Goal: Entertainment & Leisure: Browse casually

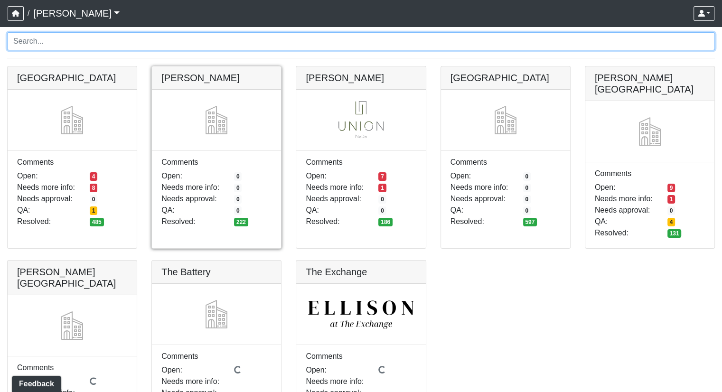
scroll to position [95, 0]
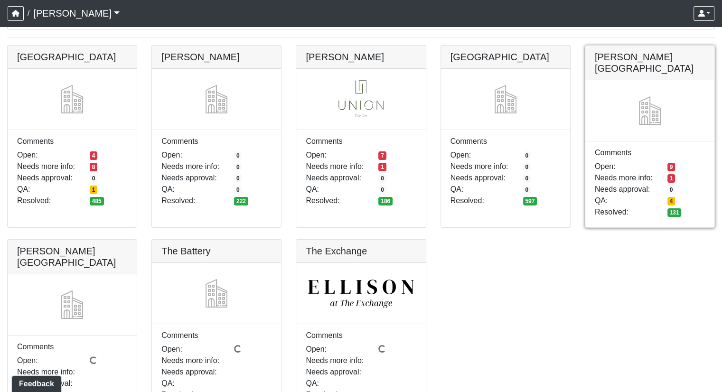
click at [670, 46] on link at bounding box center [649, 46] width 129 height 0
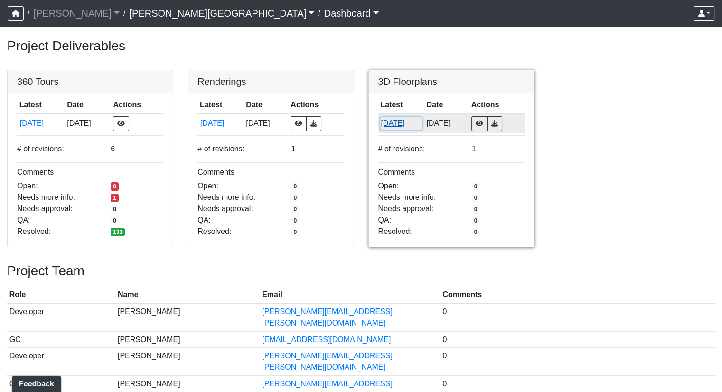
click at [393, 118] on button "[DATE]" at bounding box center [401, 123] width 42 height 12
click at [396, 126] on button "6/20/2025" at bounding box center [401, 123] width 42 height 12
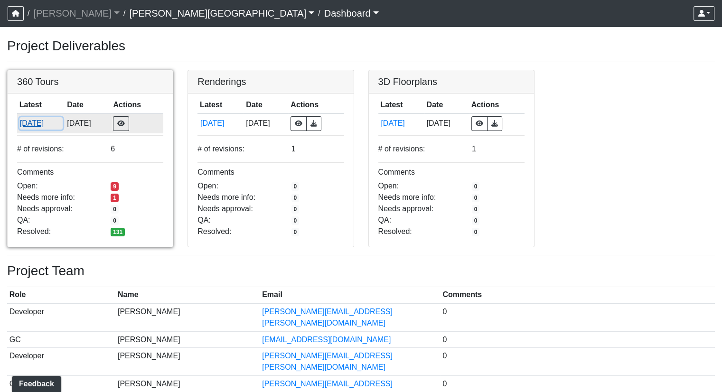
click at [33, 125] on button "[DATE]" at bounding box center [40, 123] width 43 height 12
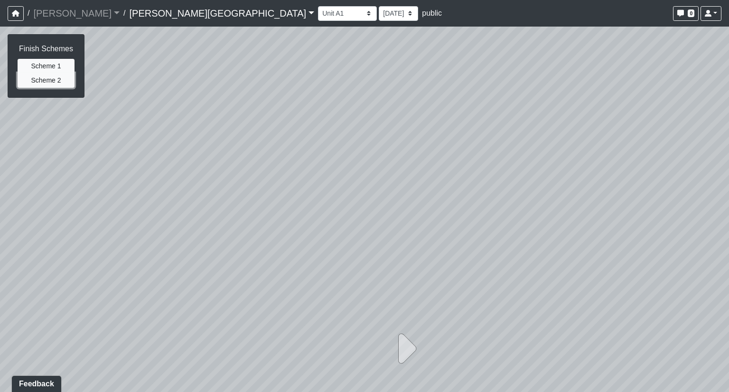
click at [55, 84] on button "Scheme 2" at bounding box center [46, 80] width 57 height 15
click at [46, 65] on button "Scheme 1" at bounding box center [46, 66] width 57 height 15
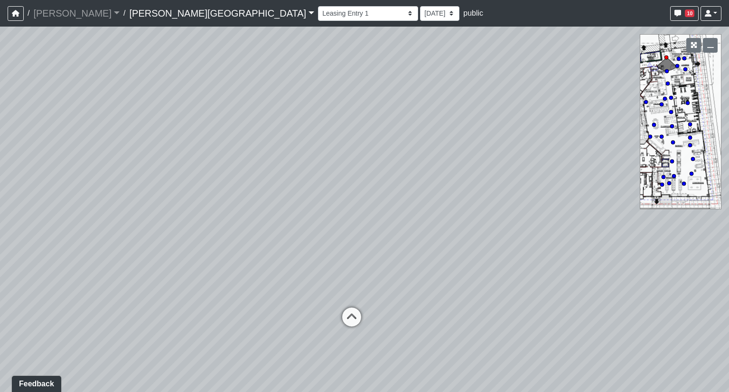
drag, startPoint x: 388, startPoint y: 185, endPoint x: 356, endPoint y: 192, distance: 32.7
click at [356, 192] on div "Loading... Coffee Bar" at bounding box center [364, 209] width 729 height 365
click at [347, 312] on icon at bounding box center [351, 321] width 28 height 28
click at [336, 326] on icon at bounding box center [341, 340] width 28 height 28
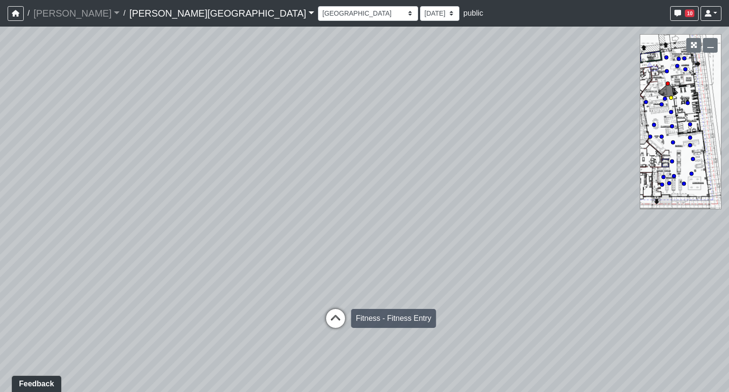
click at [338, 323] on icon at bounding box center [335, 323] width 28 height 28
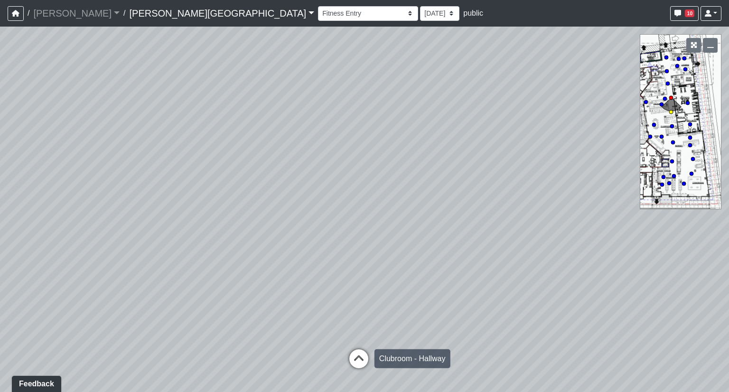
click at [357, 360] on icon at bounding box center [359, 363] width 28 height 28
drag, startPoint x: 481, startPoint y: 299, endPoint x: 209, endPoint y: 270, distance: 273.9
click at [209, 270] on div "Loading... Coffee Bar Loading... [GEOGRAPHIC_DATA] Loading... Leasing Entry 1 L…" at bounding box center [364, 209] width 729 height 365
drag, startPoint x: 524, startPoint y: 273, endPoint x: 453, endPoint y: 224, distance: 86.0
click at [453, 224] on div "Loading... Coffee Bar Loading... [GEOGRAPHIC_DATA] Loading... Leasing Entry 1 L…" at bounding box center [364, 209] width 729 height 365
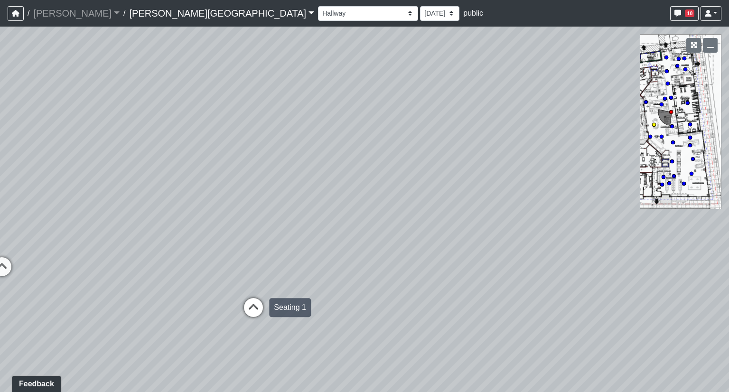
click at [251, 304] on icon at bounding box center [253, 312] width 28 height 28
drag, startPoint x: 204, startPoint y: 275, endPoint x: 583, endPoint y: 273, distance: 378.7
click at [583, 273] on div "Loading... Coffee Bar Loading... [GEOGRAPHIC_DATA] Loading... Leasing Entry 1 L…" at bounding box center [364, 209] width 729 height 365
drag, startPoint x: 276, startPoint y: 251, endPoint x: 564, endPoint y: 255, distance: 287.6
click at [564, 255] on div "Loading... Coffee Bar Loading... [GEOGRAPHIC_DATA] Loading... Leasing Entry 1 L…" at bounding box center [364, 209] width 729 height 365
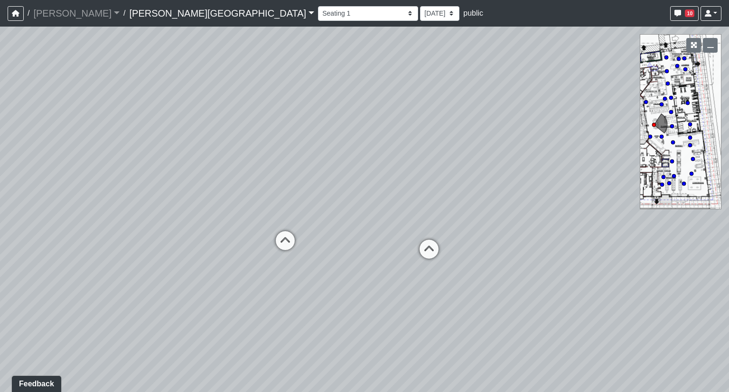
drag, startPoint x: 297, startPoint y: 267, endPoint x: 638, endPoint y: 268, distance: 341.2
click at [638, 268] on div "Loading... Coffee Bar Loading... [GEOGRAPHIC_DATA] Loading... Leasing Entry 1 L…" at bounding box center [364, 209] width 729 height 365
drag, startPoint x: 522, startPoint y: 323, endPoint x: 136, endPoint y: 310, distance: 386.0
click at [131, 311] on div "Loading... Coffee Bar Loading... [GEOGRAPHIC_DATA] Loading... Leasing Entry 1 L…" at bounding box center [364, 209] width 729 height 365
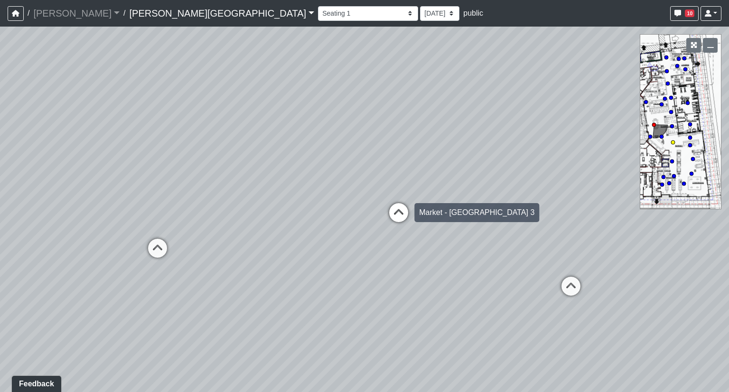
click at [394, 207] on icon at bounding box center [398, 217] width 28 height 28
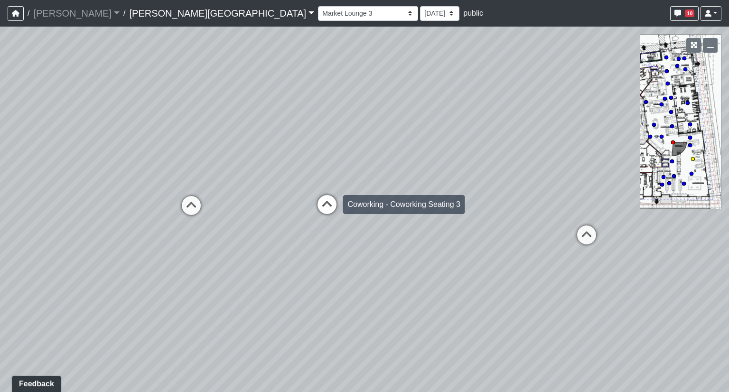
click at [328, 209] on icon at bounding box center [327, 209] width 28 height 28
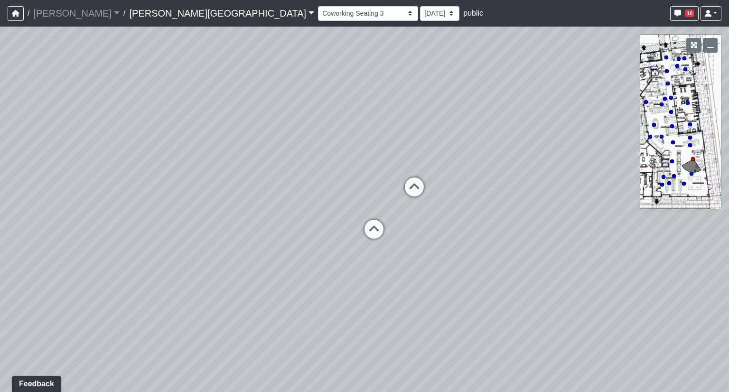
drag, startPoint x: 462, startPoint y: 212, endPoint x: 110, endPoint y: 198, distance: 352.4
click at [110, 198] on div "Loading... Coffee Bar Loading... [GEOGRAPHIC_DATA] Loading... Leasing Entry 1 L…" at bounding box center [364, 209] width 729 height 365
drag, startPoint x: 416, startPoint y: 224, endPoint x: 81, endPoint y: 225, distance: 335.0
click at [81, 225] on div "Loading... Coffee Bar Loading... [GEOGRAPHIC_DATA] Loading... Leasing Entry 1 L…" at bounding box center [364, 209] width 729 height 365
drag, startPoint x: 483, startPoint y: 250, endPoint x: 0, endPoint y: 243, distance: 483.1
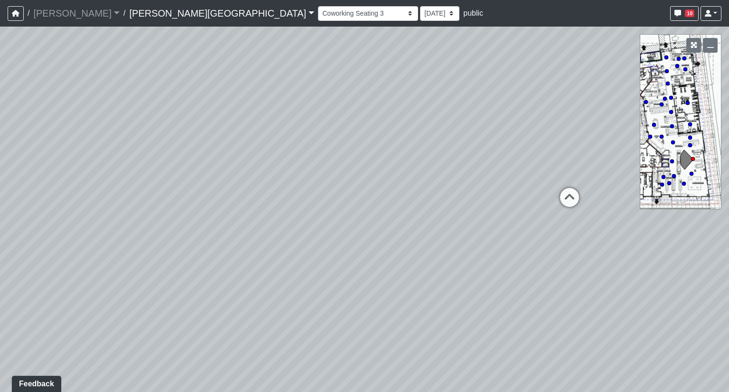
click at [0, 243] on div "Loading... Coffee Bar Loading... [GEOGRAPHIC_DATA] Loading... Leasing Entry 1 L…" at bounding box center [364, 209] width 729 height 365
drag, startPoint x: 380, startPoint y: 241, endPoint x: 0, endPoint y: 225, distance: 380.4
click at [0, 225] on div "Loading... Coffee Bar Loading... [GEOGRAPHIC_DATA] Loading... Leasing Entry 1 L…" at bounding box center [364, 209] width 729 height 365
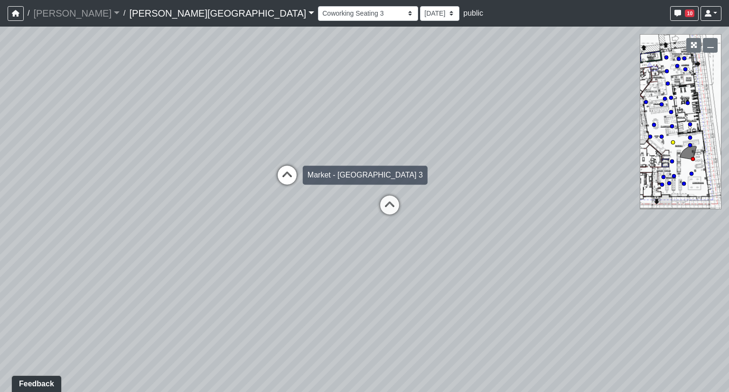
click at [287, 179] on icon at bounding box center [287, 180] width 28 height 28
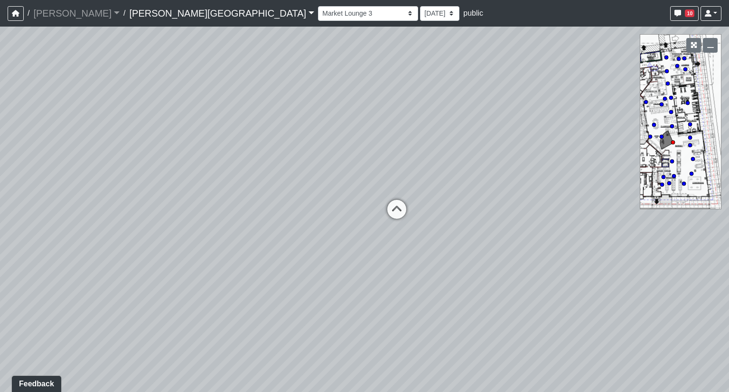
drag, startPoint x: 304, startPoint y: 163, endPoint x: 549, endPoint y: 160, distance: 245.8
click at [549, 160] on div "Loading... Coffee Bar Loading... [GEOGRAPHIC_DATA] Loading... Leasing Entry 1 L…" at bounding box center [364, 209] width 729 height 365
drag, startPoint x: 468, startPoint y: 192, endPoint x: 145, endPoint y: 191, distance: 323.2
click at [141, 192] on div "Loading... Coffee Bar Loading... [GEOGRAPHIC_DATA] Loading... Leasing Entry 1 L…" at bounding box center [364, 209] width 729 height 365
drag, startPoint x: 389, startPoint y: 196, endPoint x: 305, endPoint y: 201, distance: 84.2
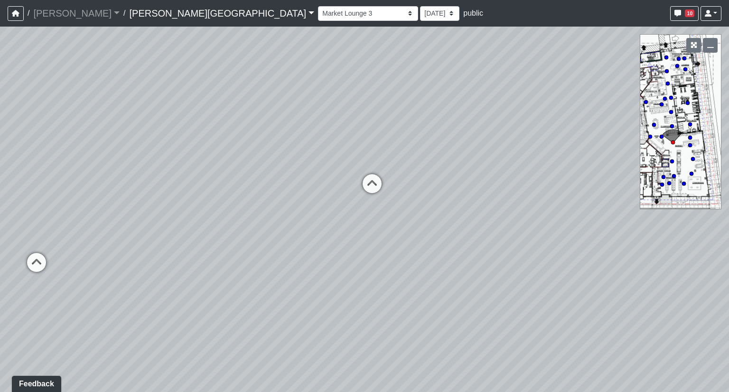
click at [302, 202] on div "Loading... Coffee Bar Loading... [GEOGRAPHIC_DATA] Loading... Leasing Entry 1 L…" at bounding box center [364, 209] width 729 height 365
drag, startPoint x: 278, startPoint y: 168, endPoint x: 384, endPoint y: 199, distance: 110.8
click at [358, 190] on div "Loading... Coffee Bar Loading... [GEOGRAPHIC_DATA] Loading... Leasing Entry 1 L…" at bounding box center [364, 209] width 729 height 365
click at [420, 207] on icon at bounding box center [424, 209] width 28 height 28
drag, startPoint x: 338, startPoint y: 215, endPoint x: 462, endPoint y: 234, distance: 125.4
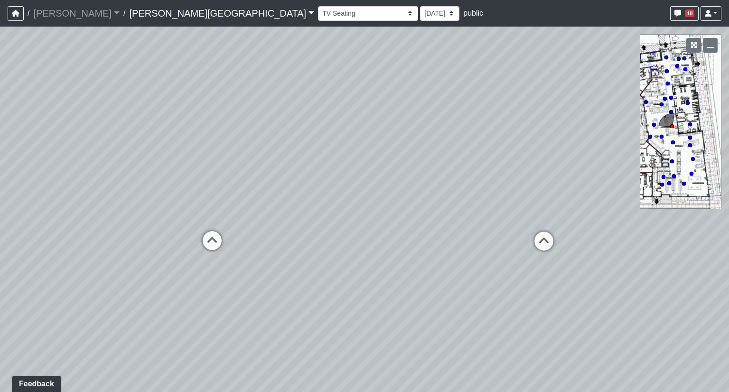
click at [462, 234] on div "Loading... Coffee Bar Loading... [GEOGRAPHIC_DATA] Loading... Leasing Entry 1 L…" at bounding box center [364, 209] width 729 height 365
drag, startPoint x: 251, startPoint y: 202, endPoint x: 535, endPoint y: 202, distance: 284.7
click at [535, 202] on div "Loading... Coffee Bar Loading... [GEOGRAPHIC_DATA] Loading... Leasing Entry 1 L…" at bounding box center [364, 209] width 729 height 365
drag, startPoint x: 339, startPoint y: 215, endPoint x: 548, endPoint y: 206, distance: 209.0
click at [548, 206] on div "Loading... Coffee Bar Loading... [GEOGRAPHIC_DATA] Loading... Leasing Entry 1 L…" at bounding box center [364, 209] width 729 height 365
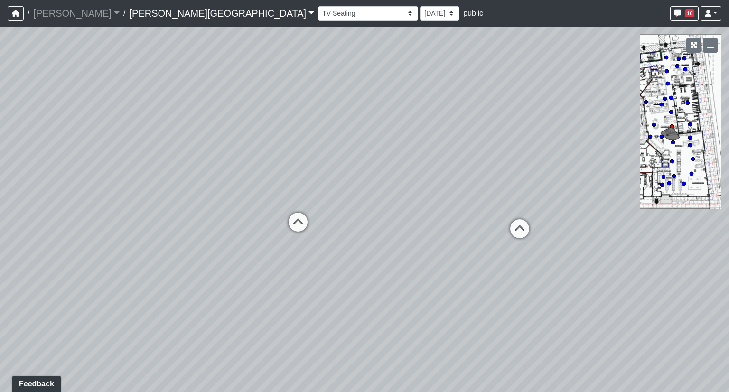
drag, startPoint x: 263, startPoint y: 210, endPoint x: 575, endPoint y: 207, distance: 312.2
click at [575, 207] on div "Loading... Coffee Bar Loading... [GEOGRAPHIC_DATA] Loading... Leasing Entry 1 L…" at bounding box center [364, 209] width 729 height 365
click at [296, 224] on icon at bounding box center [299, 227] width 28 height 28
drag, startPoint x: 175, startPoint y: 222, endPoint x: 465, endPoint y: 232, distance: 290.6
click at [465, 232] on div "Loading... Coffee Bar Loading... [GEOGRAPHIC_DATA] Loading... Leasing Entry 1 L…" at bounding box center [364, 209] width 729 height 365
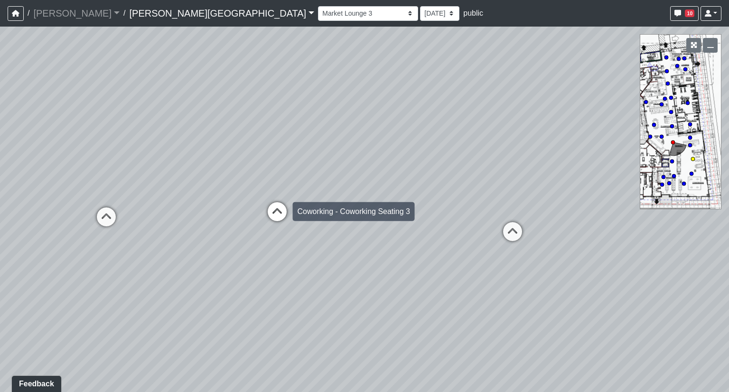
click at [275, 211] on icon at bounding box center [277, 216] width 28 height 28
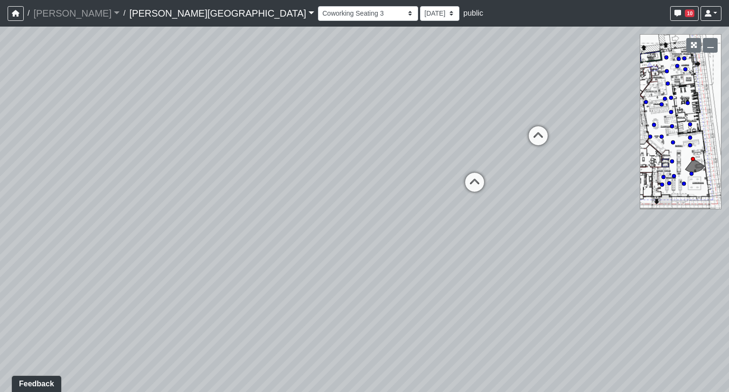
drag, startPoint x: 317, startPoint y: 244, endPoint x: 190, endPoint y: 160, distance: 152.4
click at [190, 160] on div "Loading... Coffee Bar Loading... [GEOGRAPHIC_DATA] Loading... Leasing Entry 1 L…" at bounding box center [364, 209] width 729 height 365
drag, startPoint x: 505, startPoint y: 161, endPoint x: 129, endPoint y: 195, distance: 377.3
click at [129, 195] on div "Loading... Coffee Bar Loading... [GEOGRAPHIC_DATA] Loading... Leasing Entry 1 L…" at bounding box center [364, 209] width 729 height 365
drag, startPoint x: 333, startPoint y: 186, endPoint x: 165, endPoint y: 188, distance: 168.0
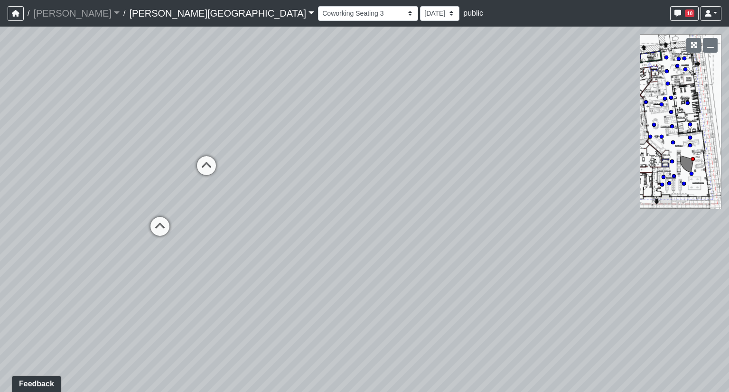
click at [165, 188] on div "Loading... Coffee Bar Loading... [GEOGRAPHIC_DATA] Loading... Leasing Entry 1 L…" at bounding box center [364, 209] width 729 height 365
click at [318, 13] on select "Hallway Hospitality Bar Package Room Package Room Entry Pool Courtyard Entry 1 …" at bounding box center [368, 13] width 100 height 15
click at [318, 6] on select "Hallway Hospitality Bar Package Room Package Room Entry Pool Courtyard Entry 1 …" at bounding box center [368, 13] width 100 height 15
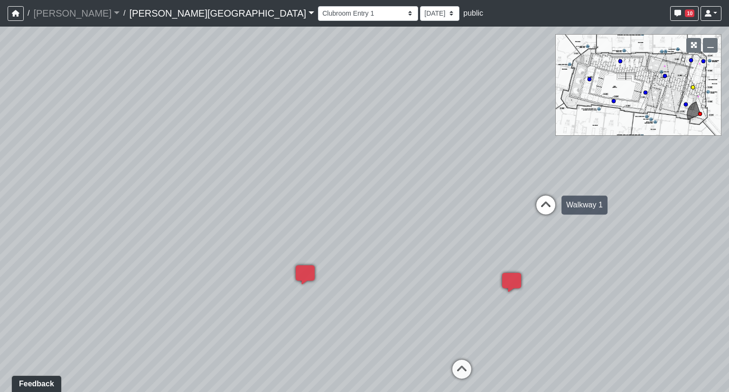
click at [544, 208] on icon at bounding box center [545, 210] width 28 height 28
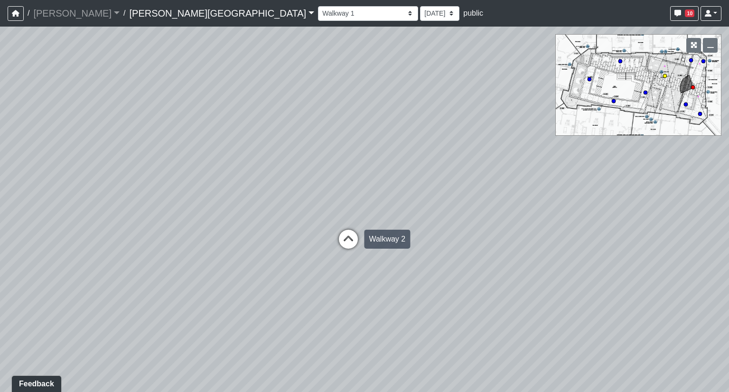
click at [345, 238] on icon at bounding box center [348, 244] width 28 height 28
drag, startPoint x: 251, startPoint y: 243, endPoint x: 519, endPoint y: 247, distance: 268.1
click at [519, 247] on div "Loading... Coffee Bar Loading... [GEOGRAPHIC_DATA] Loading... Leasing Entry 1 L…" at bounding box center [364, 209] width 729 height 365
drag, startPoint x: 266, startPoint y: 242, endPoint x: 437, endPoint y: 232, distance: 170.7
click at [437, 232] on div "Loading... Coffee Bar Loading... [GEOGRAPHIC_DATA] Loading... Leasing Entry 1 L…" at bounding box center [364, 209] width 729 height 365
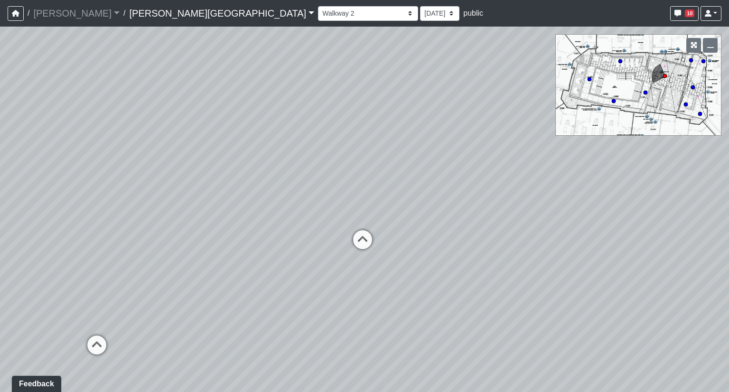
drag, startPoint x: 568, startPoint y: 242, endPoint x: 160, endPoint y: 256, distance: 407.4
click at [160, 256] on div "Loading... Coffee Bar Loading... [GEOGRAPHIC_DATA] Loading... Leasing Entry 1 L…" at bounding box center [364, 209] width 729 height 365
drag, startPoint x: 260, startPoint y: 215, endPoint x: 395, endPoint y: 226, distance: 135.2
click at [395, 226] on div "Loading... Coffee Bar Loading... [GEOGRAPHIC_DATA] Loading... Leasing Entry 1 L…" at bounding box center [364, 209] width 729 height 365
click at [318, 16] on select "Hallway Hospitality Bar Package Room Package Room Entry Pool Courtyard Entry 1 …" at bounding box center [368, 13] width 100 height 15
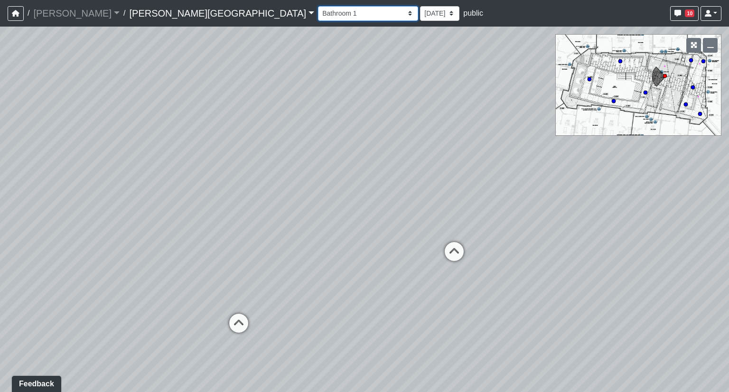
click at [318, 6] on select "Hallway Hospitality Bar Package Room Package Room Entry Pool Courtyard Entry 1 …" at bounding box center [368, 13] width 100 height 15
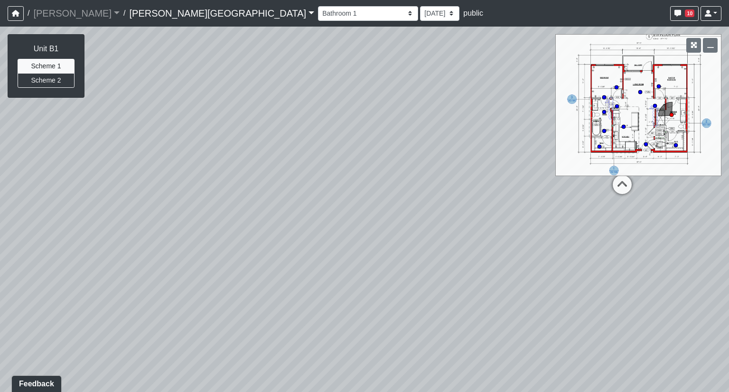
drag, startPoint x: 488, startPoint y: 248, endPoint x: 171, endPoint y: 169, distance: 326.5
click at [171, 169] on div "Loading... Coffee Bar Loading... [GEOGRAPHIC_DATA] Loading... Leasing Entry 1 L…" at bounding box center [364, 209] width 729 height 365
drag, startPoint x: 441, startPoint y: 199, endPoint x: 219, endPoint y: 158, distance: 226.3
click at [107, 157] on div "Loading... Coffee Bar Loading... [GEOGRAPHIC_DATA] Loading... Leasing Entry 1 L…" at bounding box center [364, 209] width 729 height 365
drag, startPoint x: 410, startPoint y: 182, endPoint x: 224, endPoint y: 175, distance: 185.2
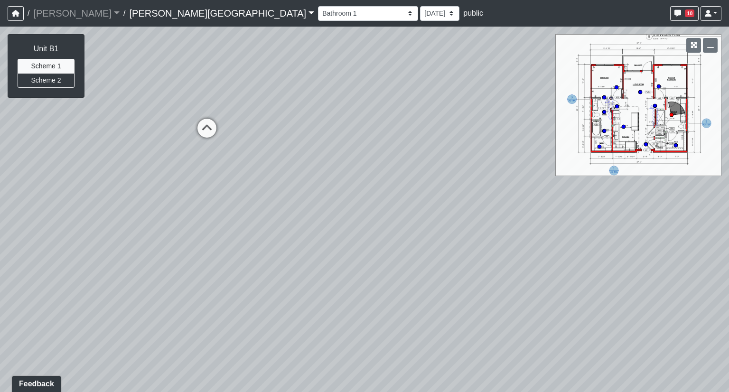
click at [97, 169] on div "Loading... Coffee Bar Loading... [GEOGRAPHIC_DATA] Loading... Leasing Entry 1 L…" at bounding box center [364, 209] width 729 height 365
drag, startPoint x: 132, startPoint y: 176, endPoint x: 242, endPoint y: 173, distance: 109.2
click at [82, 174] on div "Loading... Coffee Bar Loading... [GEOGRAPHIC_DATA] Loading... Leasing Entry 1 L…" at bounding box center [364, 209] width 729 height 365
drag, startPoint x: 141, startPoint y: 173, endPoint x: 95, endPoint y: 173, distance: 46.0
click at [96, 173] on div "Loading... Coffee Bar Loading... [GEOGRAPHIC_DATA] Loading... Leasing Entry 1 L…" at bounding box center [364, 209] width 729 height 365
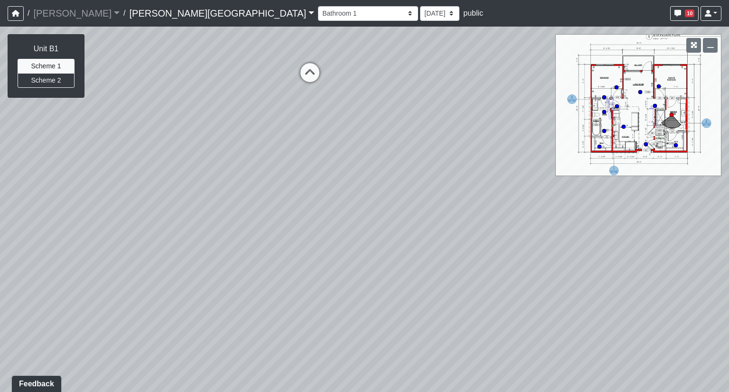
drag, startPoint x: 133, startPoint y: 175, endPoint x: 442, endPoint y: 175, distance: 308.4
click at [442, 175] on div "Loading... Coffee Bar Loading... [GEOGRAPHIC_DATA] Loading... Leasing Entry 1 L…" at bounding box center [364, 209] width 729 height 365
click at [312, 77] on icon at bounding box center [314, 77] width 28 height 28
drag, startPoint x: 287, startPoint y: 129, endPoint x: 46, endPoint y: 99, distance: 243.0
click at [19, 98] on div "NON-CURRENT REVISION Unit B1 Scheme 1 Scheme 2 Loading... Coffee Bar Loading...…" at bounding box center [364, 209] width 729 height 365
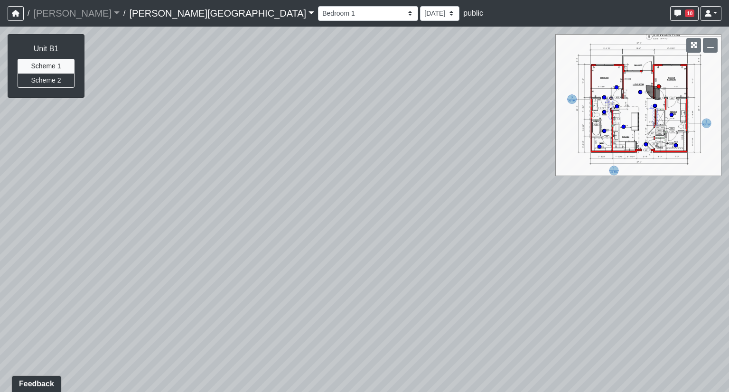
drag, startPoint x: 434, startPoint y: 138, endPoint x: 74, endPoint y: 149, distance: 360.3
click at [74, 149] on div "Loading... Coffee Bar Loading... [GEOGRAPHIC_DATA] Loading... Leasing Entry 1 L…" at bounding box center [364, 209] width 729 height 365
drag, startPoint x: 263, startPoint y: 148, endPoint x: 19, endPoint y: 158, distance: 244.1
click at [17, 158] on div "Loading... Coffee Bar Loading... [GEOGRAPHIC_DATA] Loading... Leasing Entry 1 L…" at bounding box center [364, 209] width 729 height 365
drag, startPoint x: 206, startPoint y: 150, endPoint x: 0, endPoint y: 162, distance: 206.8
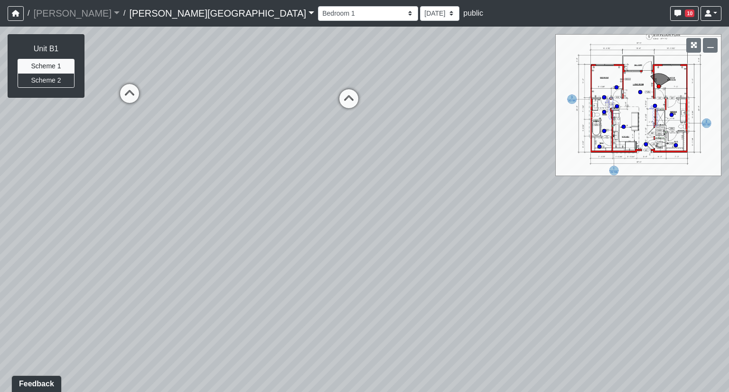
click at [0, 162] on div "Loading... Coffee Bar Loading... [GEOGRAPHIC_DATA] Loading... Leasing Entry 1 L…" at bounding box center [364, 209] width 729 height 365
drag, startPoint x: 174, startPoint y: 123, endPoint x: 0, endPoint y: 160, distance: 177.6
click at [0, 160] on div "Loading... Coffee Bar Loading... [GEOGRAPHIC_DATA] Loading... Leasing Entry 1 L…" at bounding box center [364, 209] width 729 height 365
drag, startPoint x: 361, startPoint y: 183, endPoint x: 7, endPoint y: 149, distance: 356.1
click at [0, 149] on div "Loading... Coffee Bar Loading... [GEOGRAPHIC_DATA] Loading... Leasing Entry 1 L…" at bounding box center [364, 209] width 729 height 365
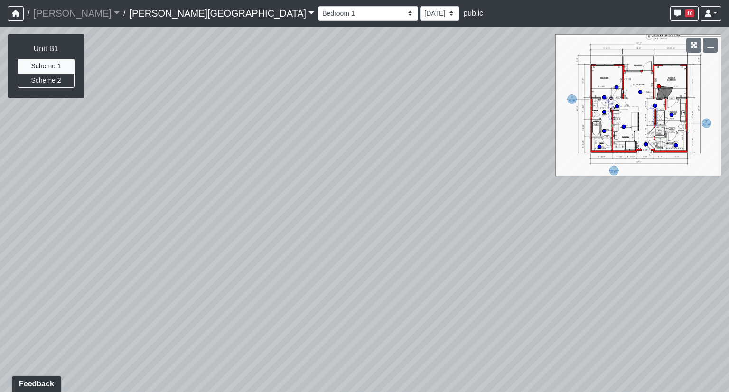
drag, startPoint x: 467, startPoint y: 156, endPoint x: 79, endPoint y: 129, distance: 388.6
click at [79, 129] on div "Loading... Coffee Bar Loading... [GEOGRAPHIC_DATA] Loading... Leasing Entry 1 L…" at bounding box center [364, 209] width 729 height 365
drag, startPoint x: 476, startPoint y: 159, endPoint x: 0, endPoint y: 160, distance: 475.5
click at [0, 160] on div "Loading... Coffee Bar Loading... [GEOGRAPHIC_DATA] Loading... Leasing Entry 1 L…" at bounding box center [364, 209] width 729 height 365
drag, startPoint x: 358, startPoint y: 154, endPoint x: 33, endPoint y: 154, distance: 325.5
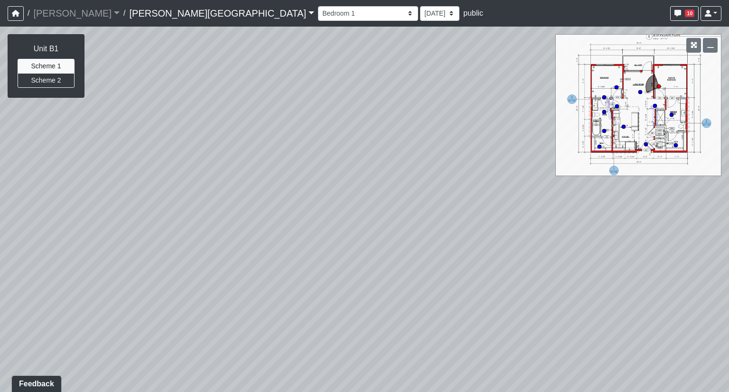
click at [33, 154] on div "Loading... Coffee Bar Loading... [GEOGRAPHIC_DATA] Loading... Leasing Entry 1 L…" at bounding box center [364, 209] width 729 height 365
drag, startPoint x: 361, startPoint y: 149, endPoint x: 155, endPoint y: 151, distance: 206.0
click at [155, 151] on div "Loading... Coffee Bar Loading... [GEOGRAPHIC_DATA] Loading... Leasing Entry 1 L…" at bounding box center [364, 209] width 729 height 365
click at [329, 111] on div "Loading... Coffee Bar Loading... [GEOGRAPHIC_DATA] Loading... Leasing Entry 1 L…" at bounding box center [364, 209] width 729 height 365
drag, startPoint x: 329, startPoint y: 76, endPoint x: 322, endPoint y: 272, distance: 195.6
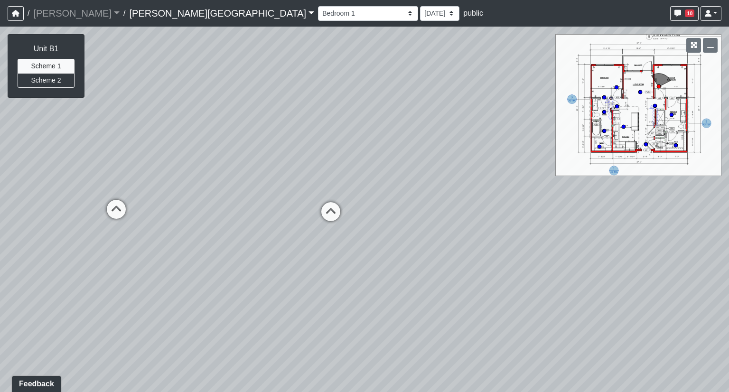
click at [322, 272] on div "Loading... Coffee Bar Loading... [GEOGRAPHIC_DATA] Loading... Leasing Entry 1 L…" at bounding box center [364, 209] width 729 height 365
click at [340, 210] on icon at bounding box center [331, 216] width 28 height 28
drag, startPoint x: 537, startPoint y: 275, endPoint x: 239, endPoint y: 255, distance: 299.2
click at [239, 255] on div "Loading... Coffee Bar Loading... [GEOGRAPHIC_DATA] Loading... Leasing Entry 1 L…" at bounding box center [364, 209] width 729 height 365
drag, startPoint x: 433, startPoint y: 213, endPoint x: 181, endPoint y: 206, distance: 252.5
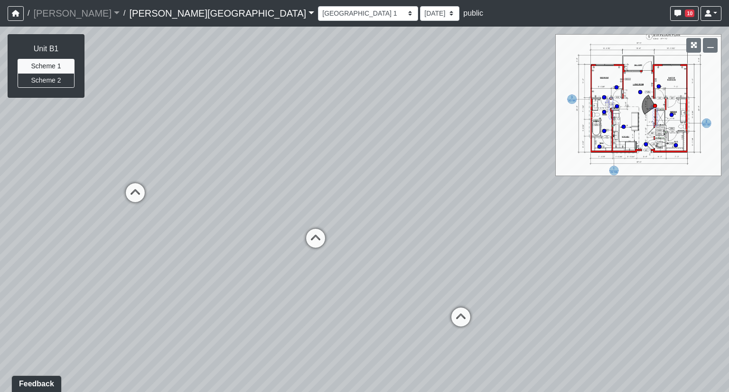
click at [181, 206] on div "Loading... Coffee Bar Loading... [GEOGRAPHIC_DATA] Loading... Leasing Entry 1 L…" at bounding box center [364, 209] width 729 height 365
drag, startPoint x: 254, startPoint y: 226, endPoint x: 444, endPoint y: 218, distance: 190.0
click at [444, 218] on div "Loading... Coffee Bar Loading... [GEOGRAPHIC_DATA] Loading... Leasing Entry 1 L…" at bounding box center [364, 209] width 729 height 365
click at [318, 19] on select "Hallway Hospitality Bar Package Room Package Room Entry Pool Courtyard Entry 1 …" at bounding box center [368, 13] width 100 height 15
click at [318, 6] on select "Hallway Hospitality Bar Package Room Package Room Entry Pool Courtyard Entry 1 …" at bounding box center [368, 13] width 100 height 15
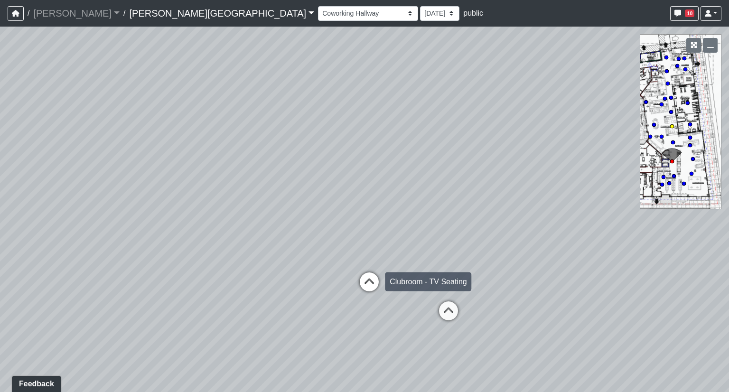
click at [368, 282] on icon at bounding box center [369, 286] width 28 height 28
select select "85yt19wMgVAyb4M3P1Anog"
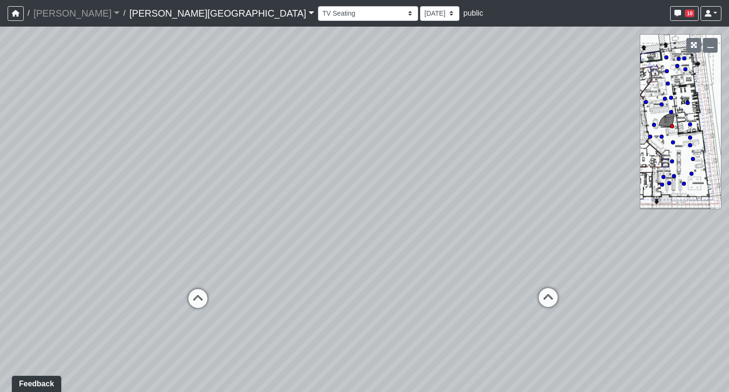
drag, startPoint x: 288, startPoint y: 267, endPoint x: 475, endPoint y: 257, distance: 186.8
click at [516, 249] on div "Loading... Coffee Bar Loading... [GEOGRAPHIC_DATA] Loading... Leasing Entry 1 L…" at bounding box center [364, 209] width 729 height 365
drag, startPoint x: 238, startPoint y: 271, endPoint x: 504, endPoint y: 235, distance: 268.6
click at [504, 235] on div "Loading... Coffee Bar Loading... [GEOGRAPHIC_DATA] Loading... Leasing Entry 1 L…" at bounding box center [364, 209] width 729 height 365
drag, startPoint x: 237, startPoint y: 270, endPoint x: 586, endPoint y: 215, distance: 353.1
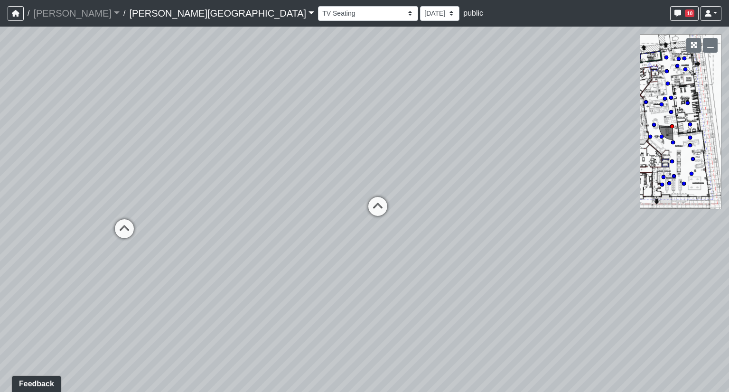
click at [586, 215] on div "Loading... Coffee Bar Loading... [GEOGRAPHIC_DATA] Loading... Leasing Entry 1 L…" at bounding box center [364, 209] width 729 height 365
drag, startPoint x: 515, startPoint y: 210, endPoint x: 287, endPoint y: 208, distance: 227.8
click at [287, 208] on div "Loading... Coffee Bar Loading... [GEOGRAPHIC_DATA] Loading... Leasing Entry 1 L…" at bounding box center [364, 209] width 729 height 365
drag, startPoint x: 510, startPoint y: 224, endPoint x: 211, endPoint y: 224, distance: 299.4
click at [211, 224] on div "Loading... Coffee Bar Loading... [GEOGRAPHIC_DATA] Loading... Leasing Entry 1 L…" at bounding box center [364, 209] width 729 height 365
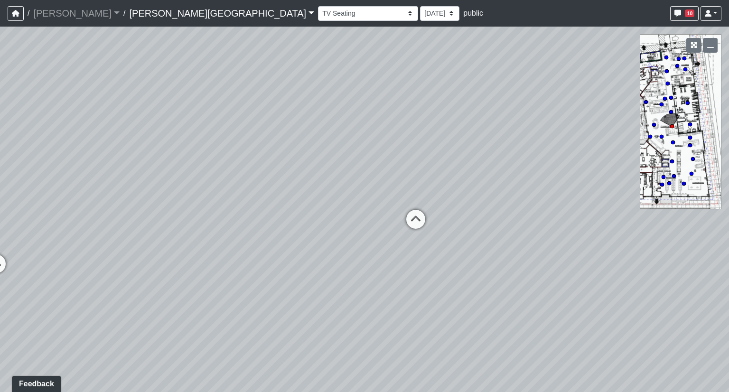
drag, startPoint x: 459, startPoint y: 214, endPoint x: 205, endPoint y: 230, distance: 254.9
click at [205, 230] on div "Loading... Coffee Bar Loading... [GEOGRAPHIC_DATA] Loading... Leasing Entry 1 L…" at bounding box center [364, 209] width 729 height 365
drag, startPoint x: 379, startPoint y: 202, endPoint x: 80, endPoint y: 204, distance: 299.4
click at [80, 204] on div "Loading... Coffee Bar Loading... [GEOGRAPHIC_DATA] Loading... Leasing Entry 1 L…" at bounding box center [364, 209] width 729 height 365
drag, startPoint x: 171, startPoint y: 155, endPoint x: 501, endPoint y: 176, distance: 330.9
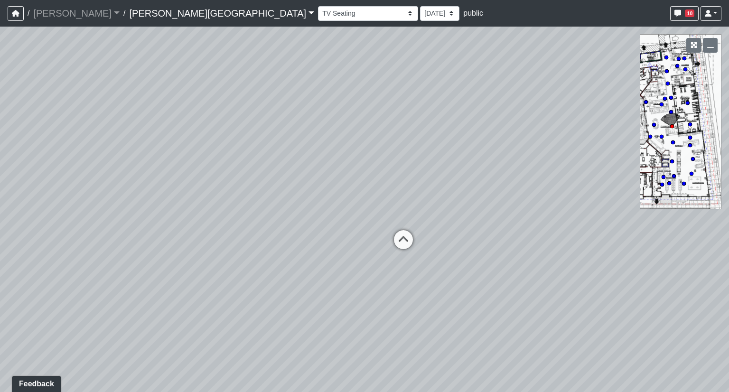
click at [501, 176] on div "Loading... Coffee Bar Loading... [GEOGRAPHIC_DATA] Loading... Leasing Entry 1 L…" at bounding box center [364, 209] width 729 height 365
drag, startPoint x: 279, startPoint y: 221, endPoint x: 410, endPoint y: 215, distance: 131.6
click at [410, 215] on div "Loading... Coffee Bar Loading... [GEOGRAPHIC_DATA] Loading... Leasing Entry 1 L…" at bounding box center [364, 209] width 729 height 365
